Goal: Navigation & Orientation: Find specific page/section

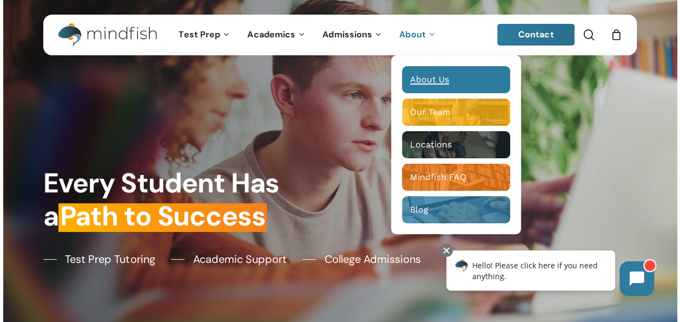
click at [429, 80] on span "About Us" at bounding box center [429, 79] width 39 height 10
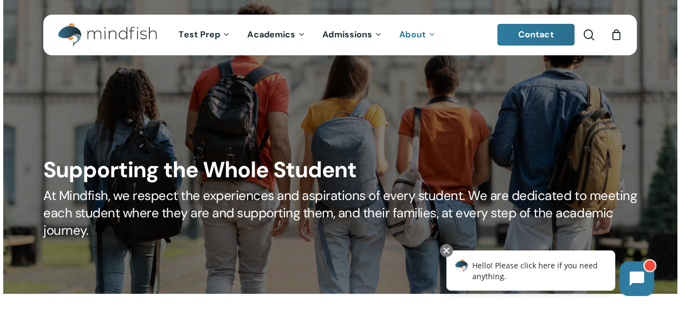
click at [675, 0] on div at bounding box center [340, 146] width 675 height 293
